Goal: Transaction & Acquisition: Purchase product/service

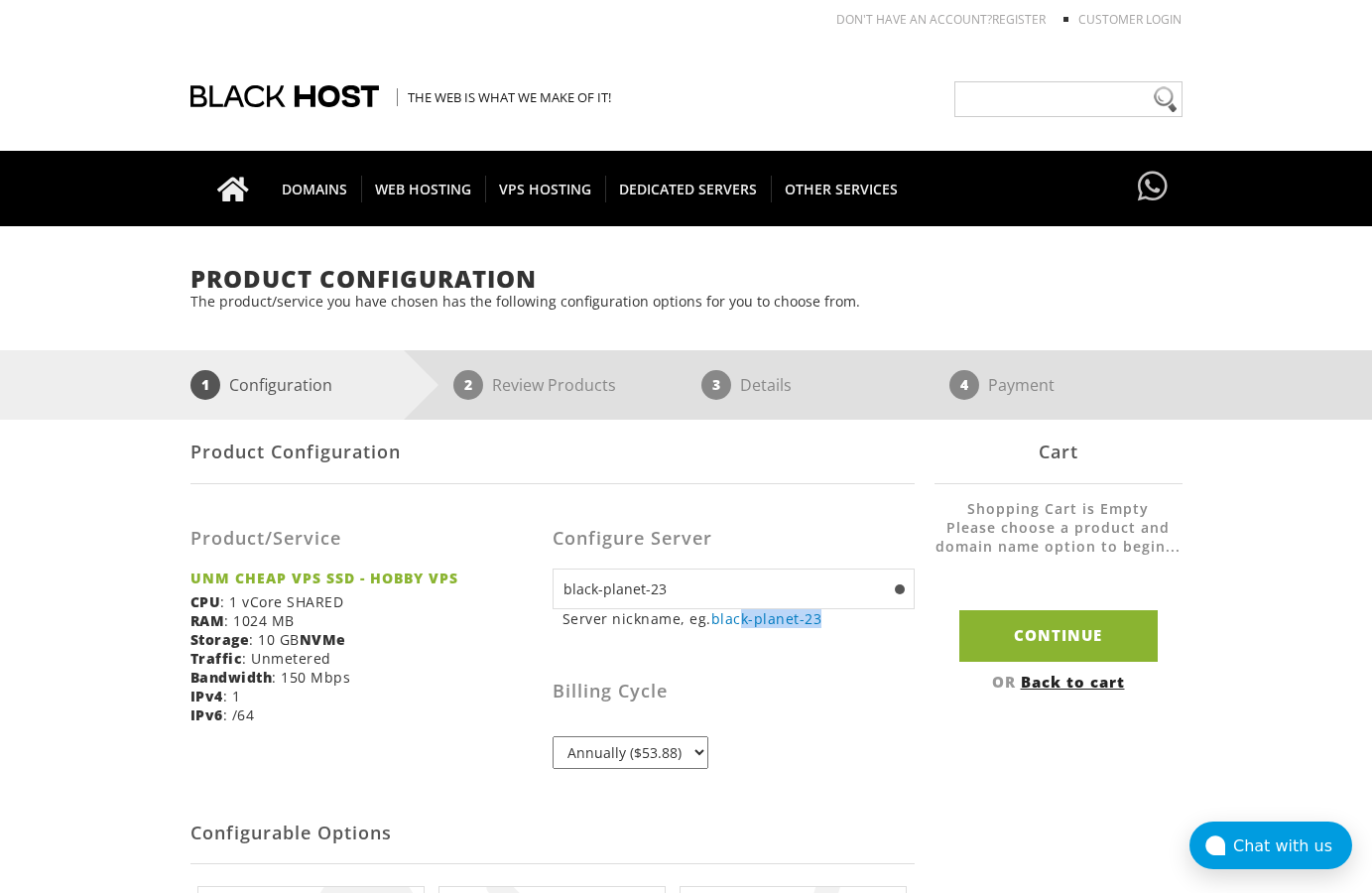
drag, startPoint x: 828, startPoint y: 628, endPoint x: 740, endPoint y: 625, distance: 88.1
click at [740, 625] on div "black-planet-23 Server nickname, eg. black-planet-23 ns1 eg. ns1(.[DOMAIN_NAME]…" at bounding box center [734, 668] width 362 height 200
click at [868, 751] on div "Billing Cycle Annually ($53.88)" at bounding box center [734, 705] width 362 height 126
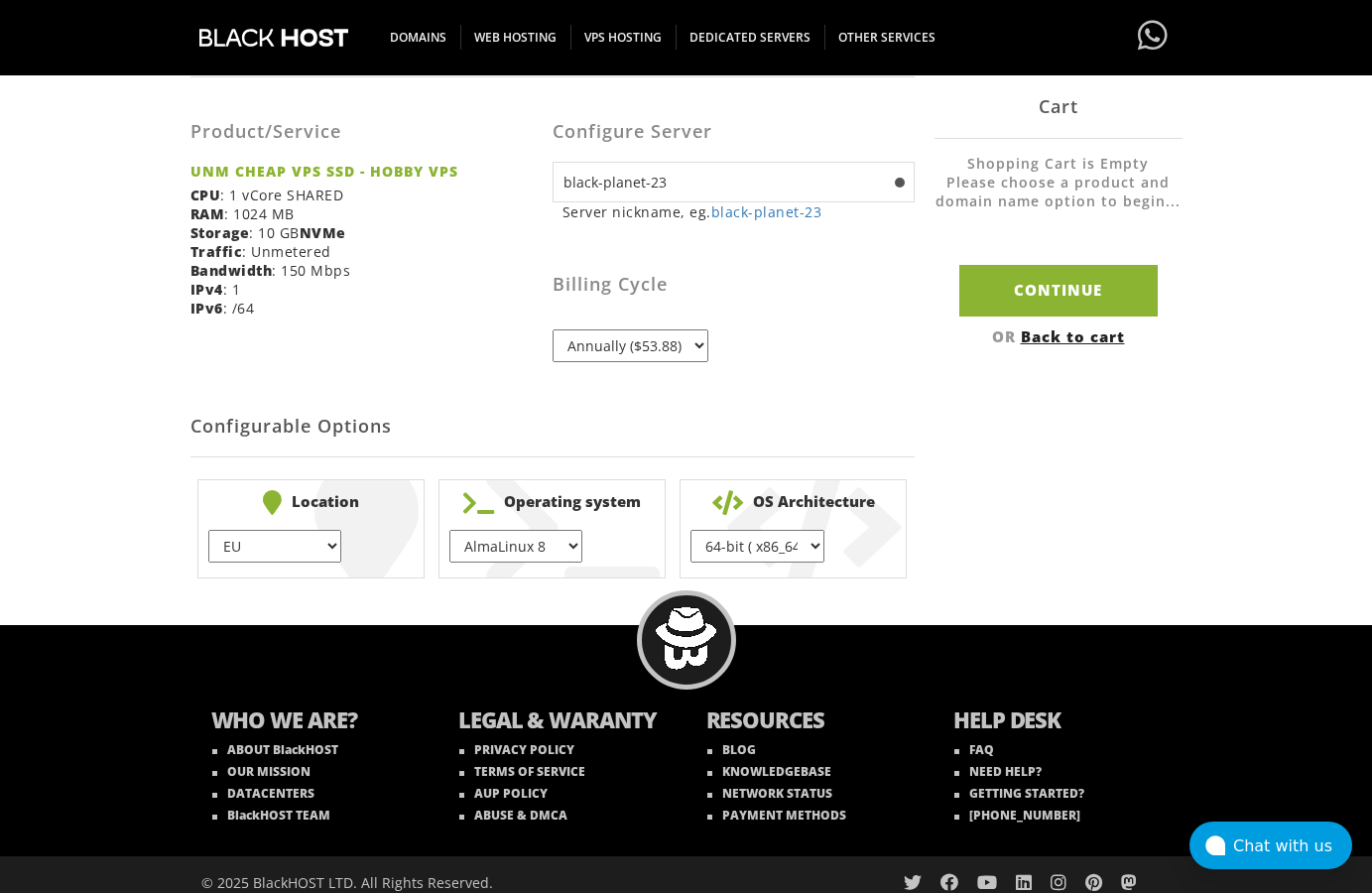
click at [208, 530] on select "EU } [GEOGRAPHIC_DATA] } [GEOGRAPHIC_DATA] } [GEOGRAPHIC_DATA] } [GEOGRAPHIC_DA…" at bounding box center [275, 546] width 133 height 33
select select "1179"
click option "[GEOGRAPHIC_DATA]" at bounding box center [0, 0] width 0 height 0
click at [450, 530] on select "AlmaLinux 8 } AlmaLinux 9 } AlmaLinux 10 } Rocky Linux 8 } CentOS 7 } CentOS 8 …" at bounding box center [516, 546] width 133 height 33
select select "1223"
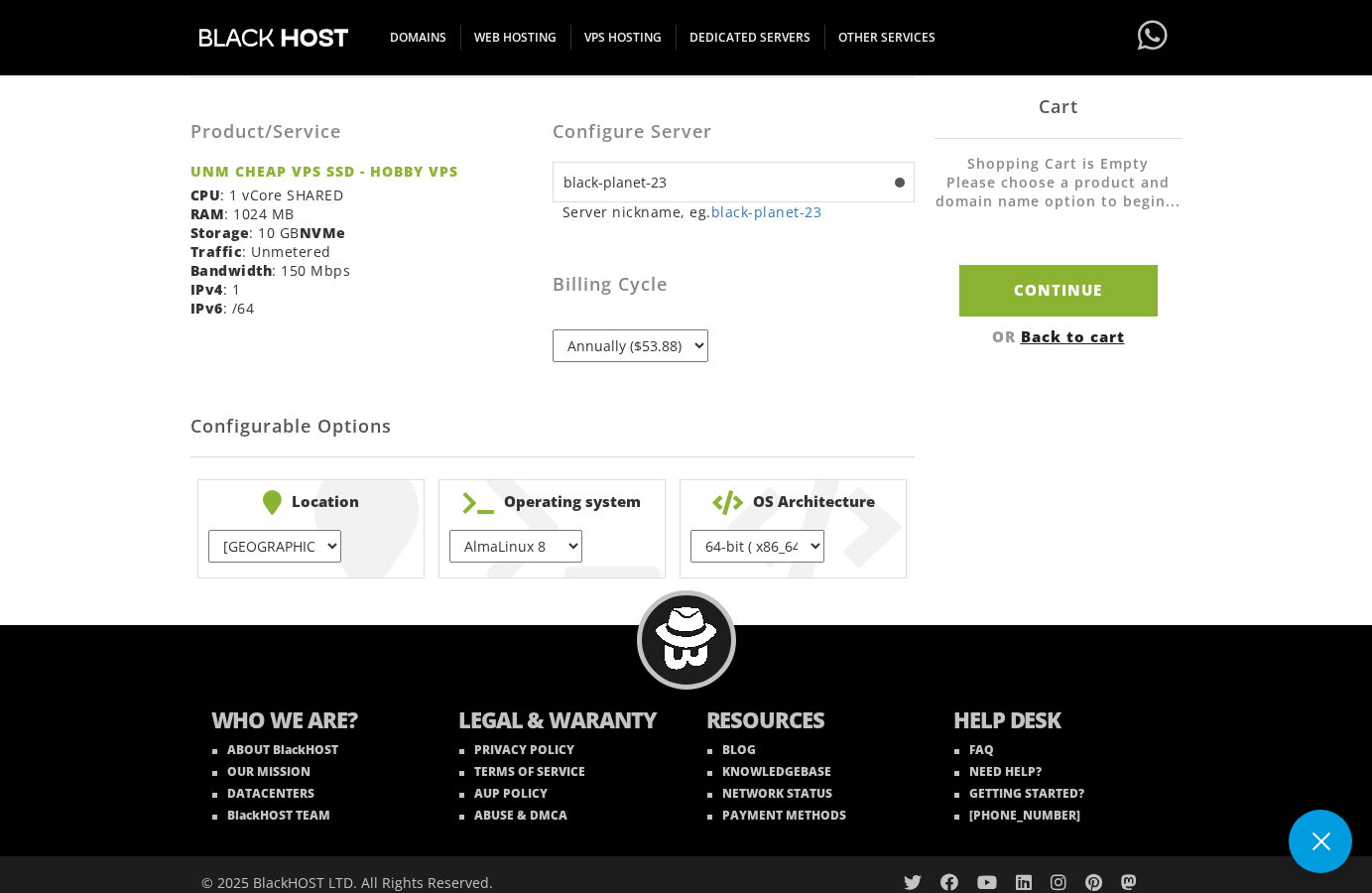
click option "Ubuntu 24.04" at bounding box center [0, 0] width 0 height 0
click at [690, 530] on select "64-bit ( x86_64 ) } 32-bit ( i686 ) }" at bounding box center [757, 546] width 133 height 33
click option "64-bit ( x86_64 )" at bounding box center [0, 0] width 0 height 0
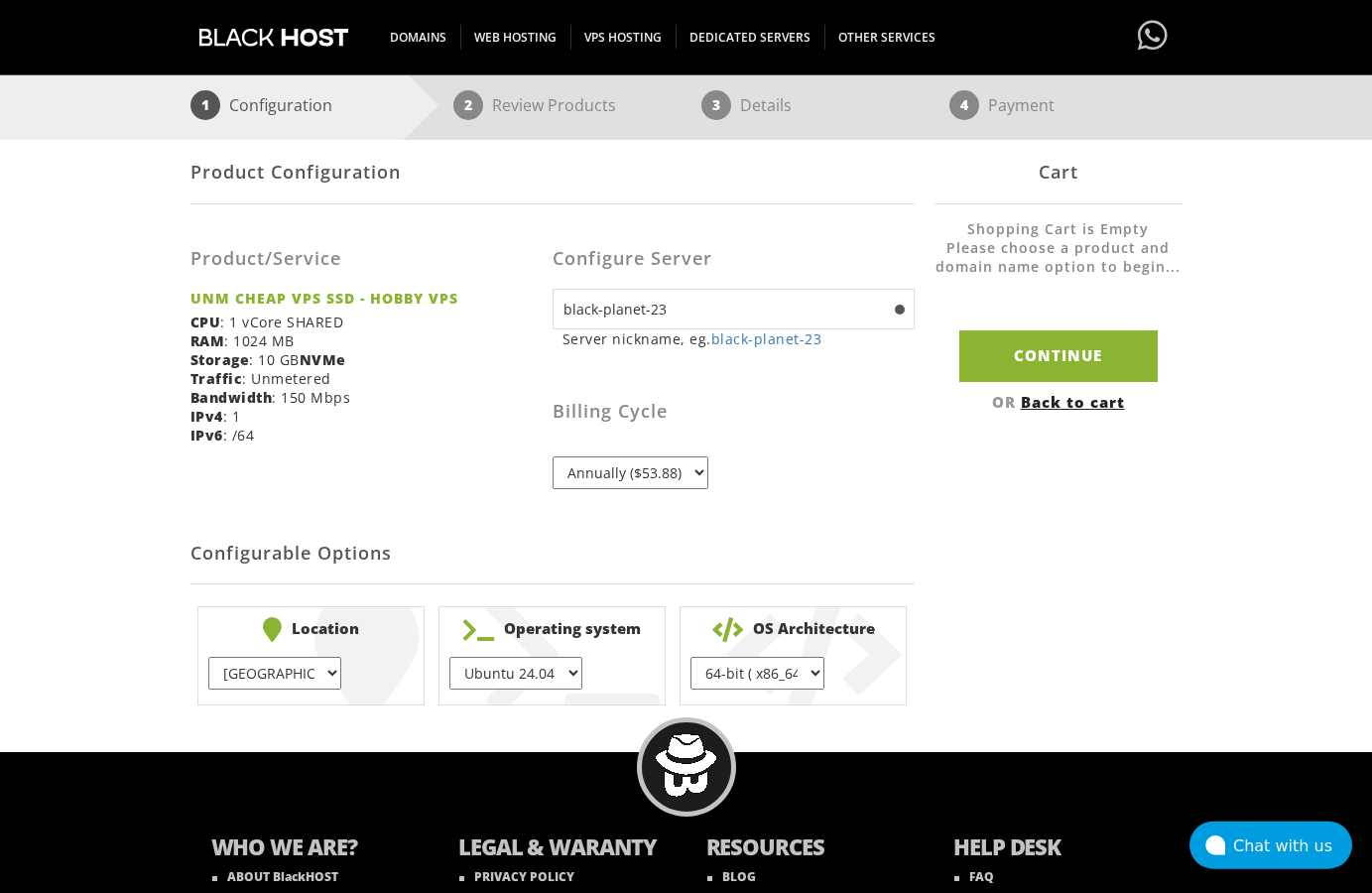
scroll to position [202, 0]
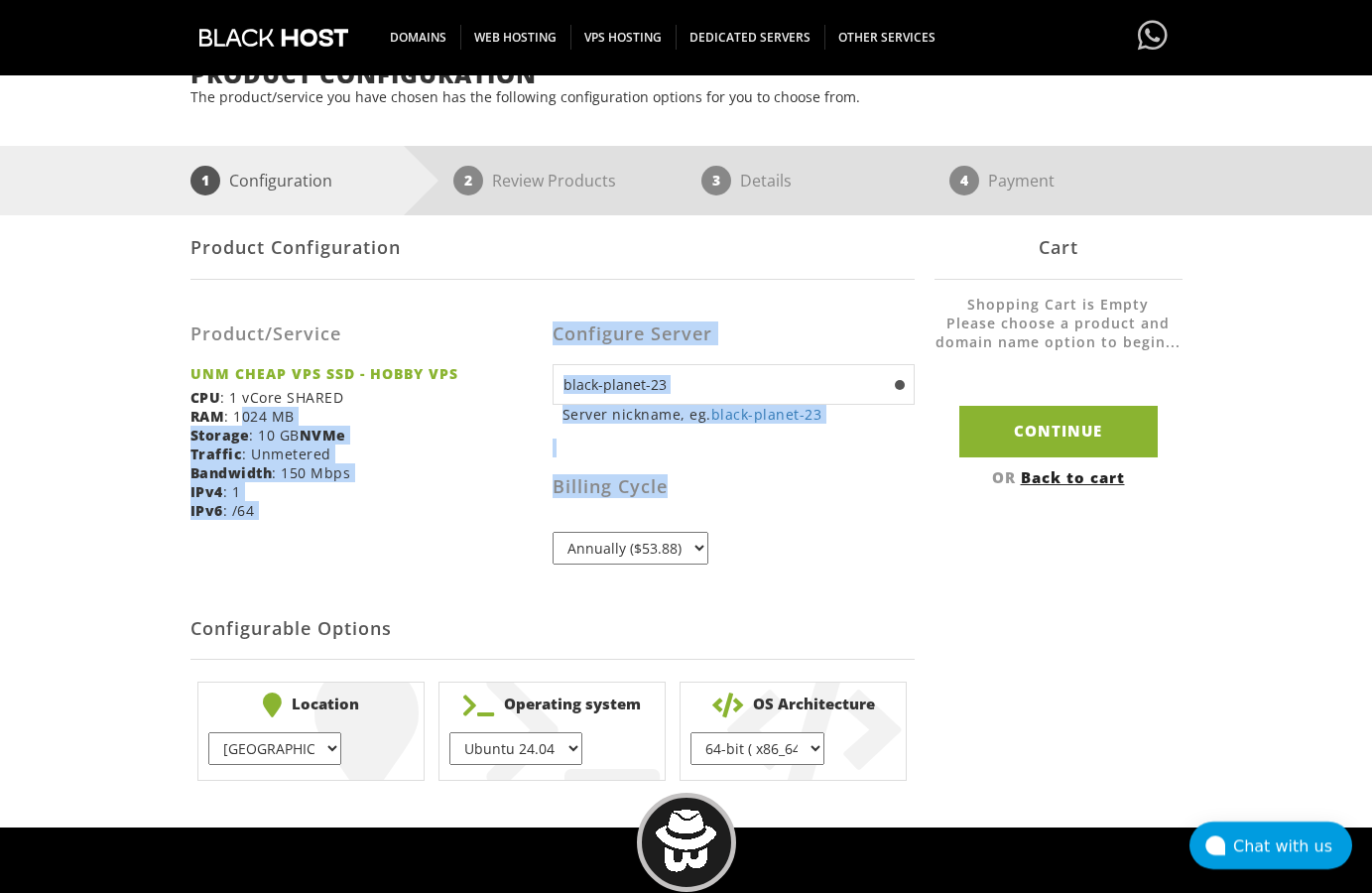
drag, startPoint x: 259, startPoint y: 426, endPoint x: 694, endPoint y: 505, distance: 442.1
click at [693, 505] on form "Product Configuration Product/Service UNM CHEAP VPS SSD - HOBBY VPS CPU : 1 vCo…" at bounding box center [553, 501] width 724 height 573
click at [694, 505] on div "Billing Cycle Annually ($53.88)" at bounding box center [734, 501] width 362 height 126
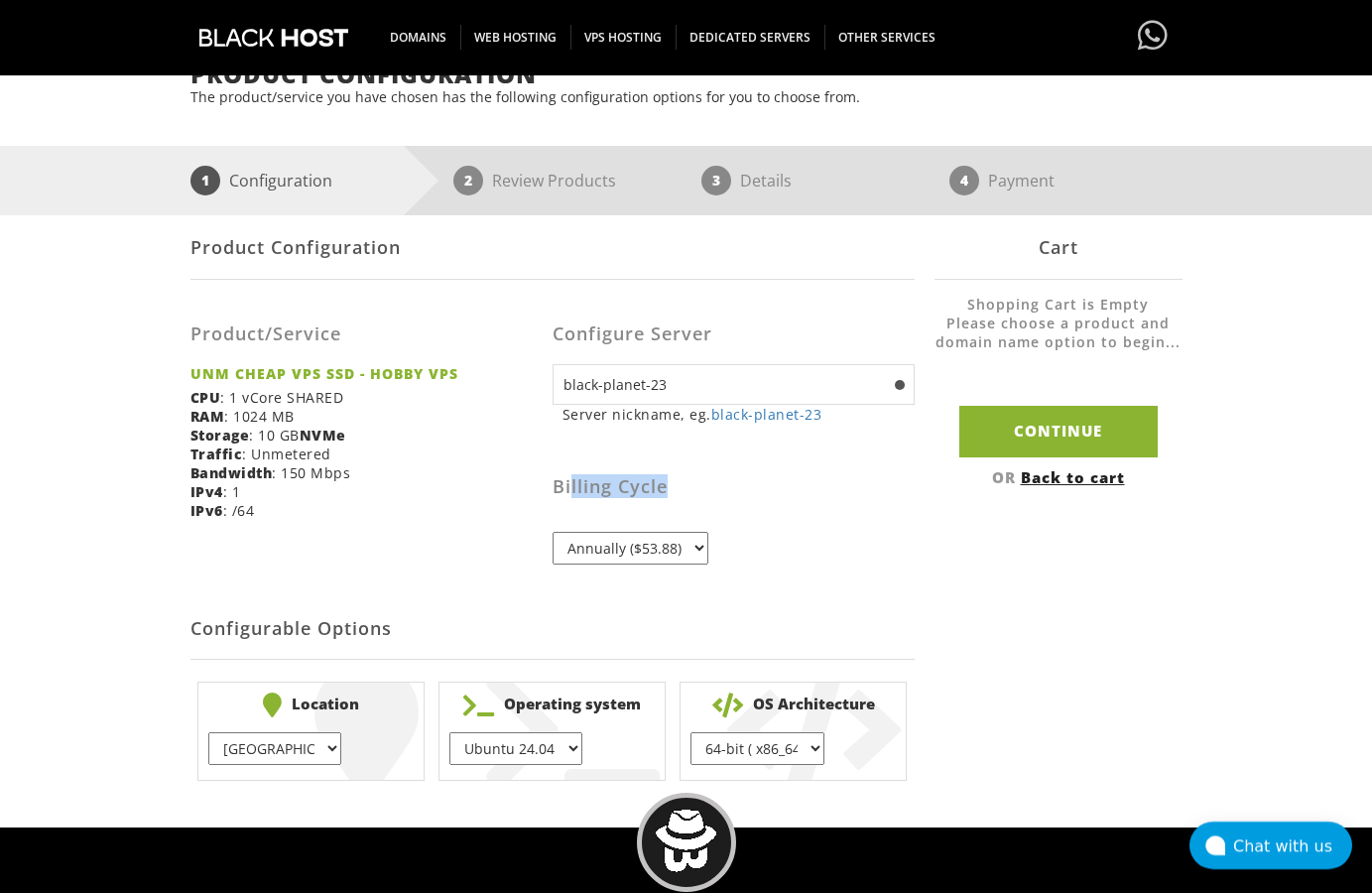
drag, startPoint x: 572, startPoint y: 494, endPoint x: 774, endPoint y: 499, distance: 202.1
click at [774, 495] on h3 "Billing Cycle" at bounding box center [734, 487] width 362 height 20
click at [553, 532] on select "Annually ($53.88)" at bounding box center [631, 548] width 156 height 33
click option "Annually ($53.88)" at bounding box center [0, 0] width 0 height 0
click at [718, 562] on div "Billing Cycle Annually ($53.88)" at bounding box center [734, 501] width 362 height 126
